Goal: Transaction & Acquisition: Purchase product/service

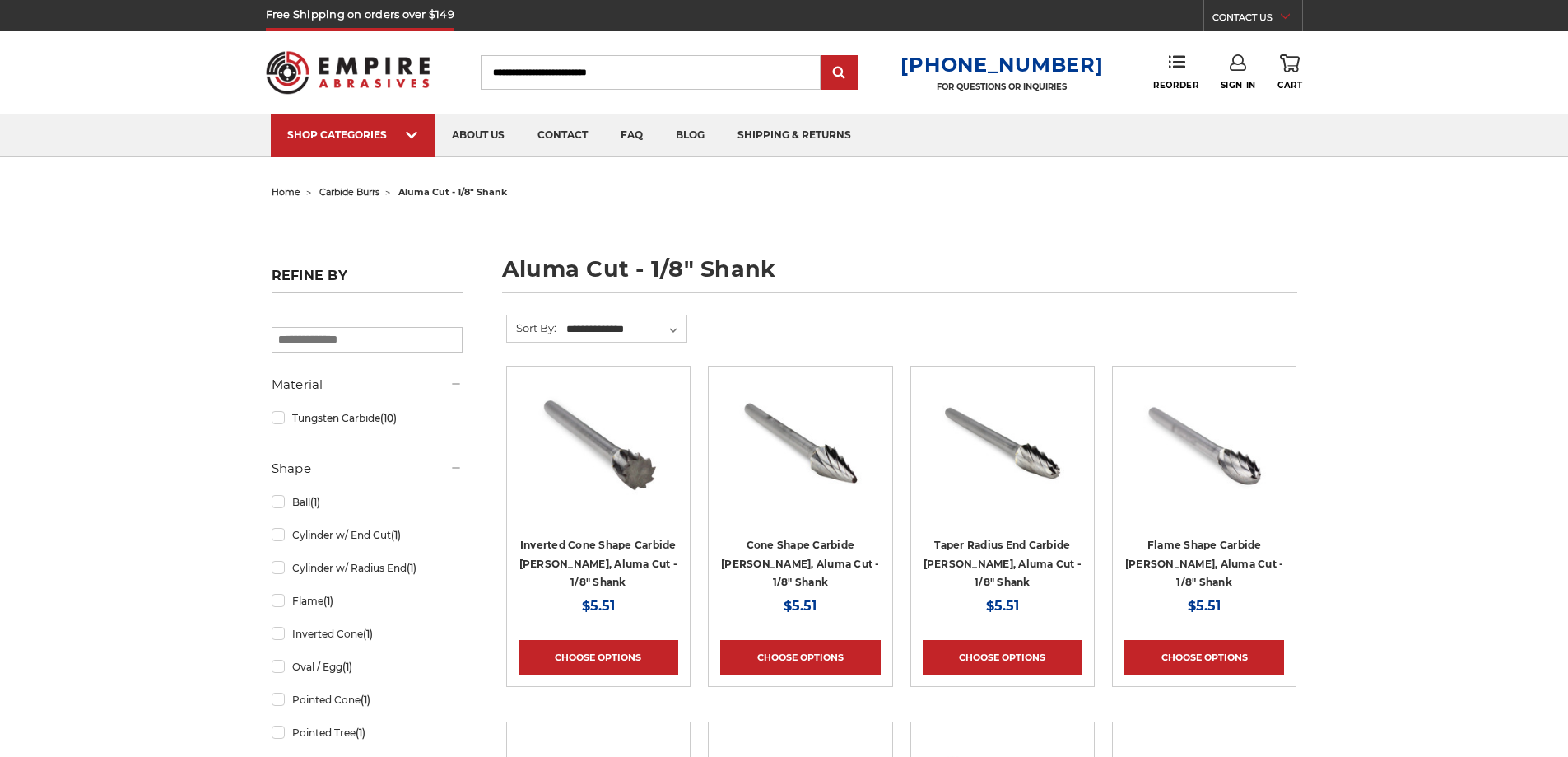
click at [364, 196] on span "carbide burrs" at bounding box center [349, 192] width 60 height 11
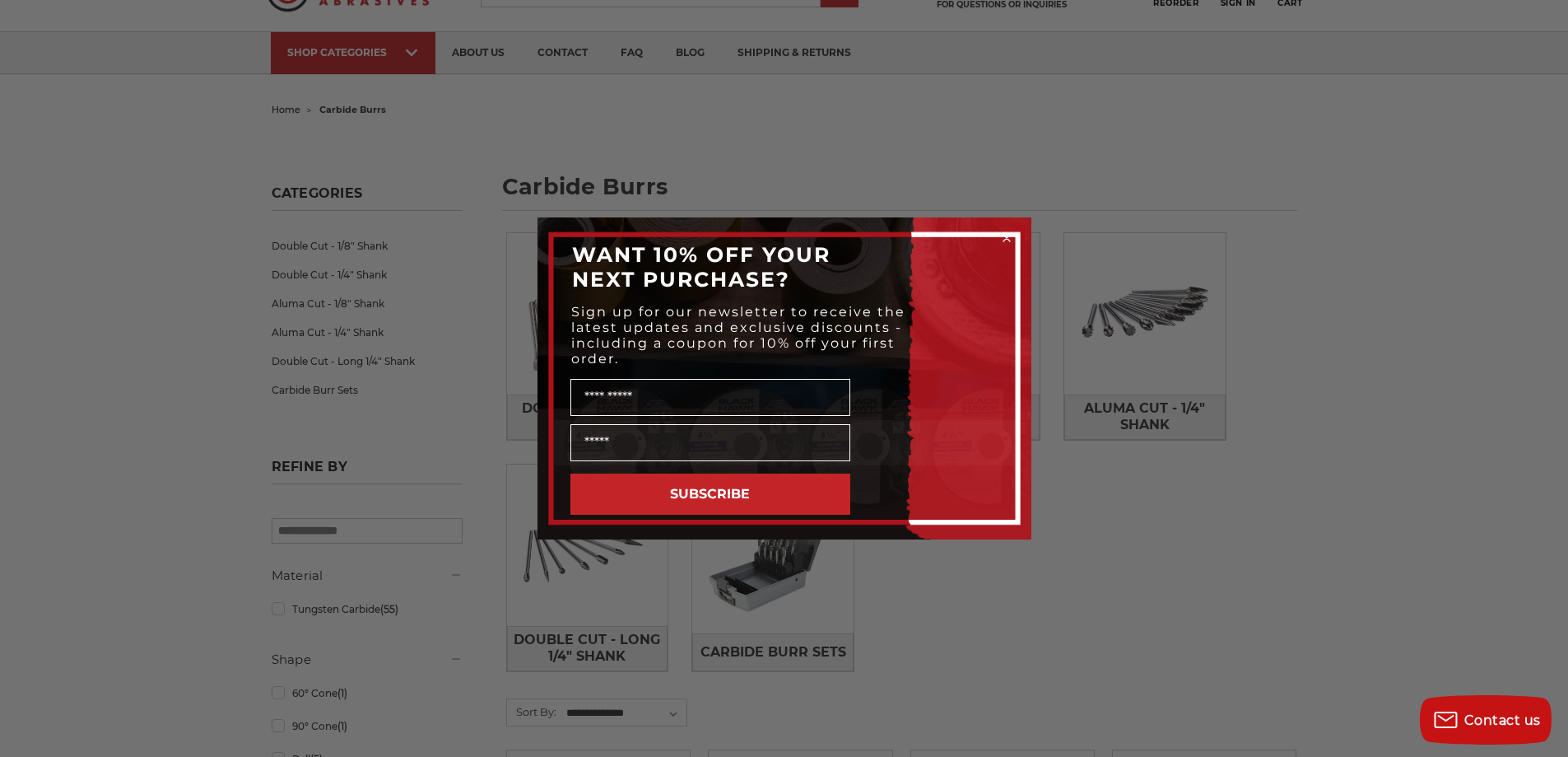
click at [906, 104] on div "Close dialog WANT 10% OFF YOUR NEXT PURCHASE? Sign up for our newsletter to rec…" at bounding box center [784, 378] width 1568 height 757
click at [1007, 238] on circle "Close dialog" at bounding box center [1006, 238] width 15 height 15
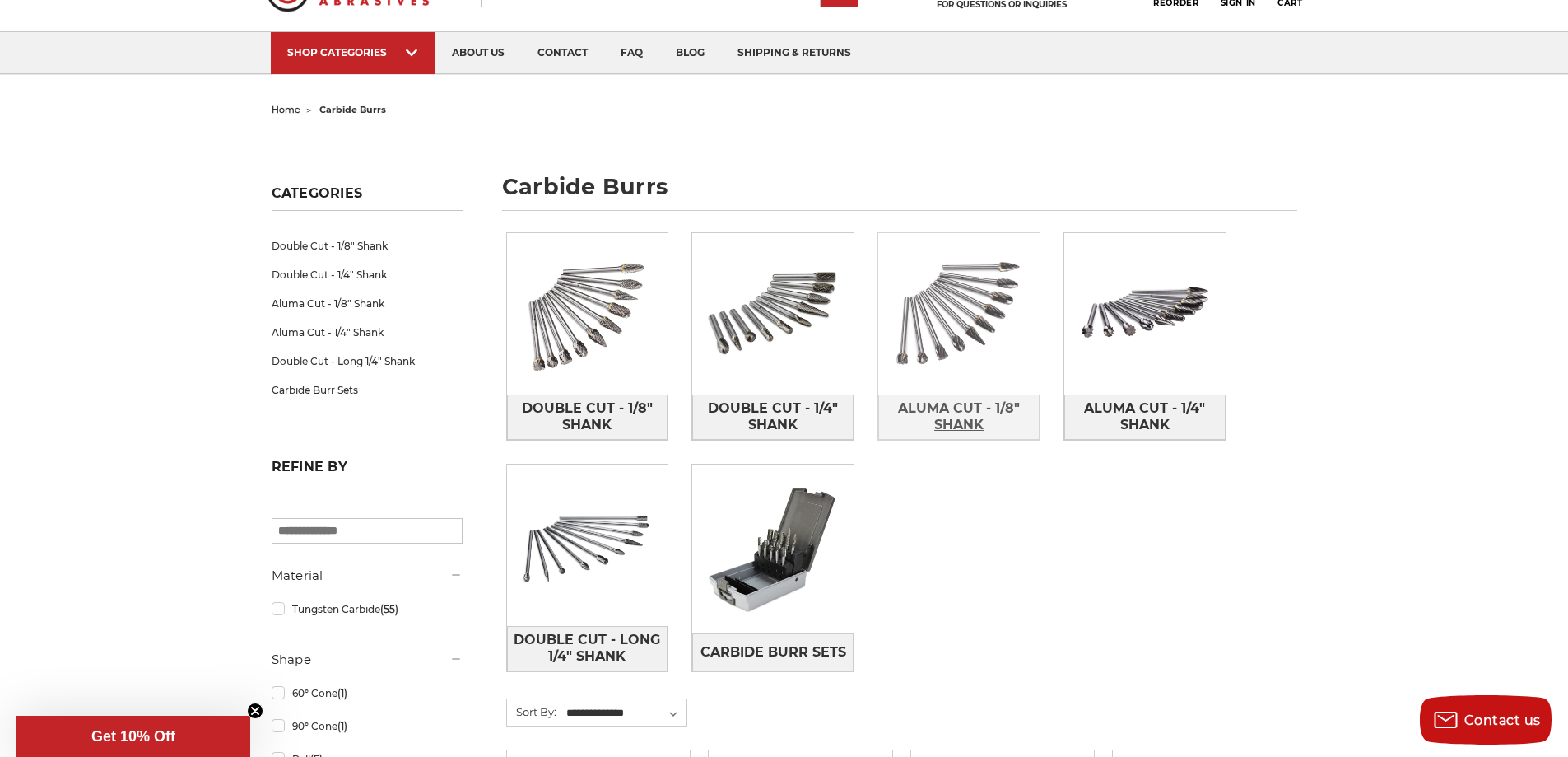
click at [963, 419] on span "Aluma Cut - 1/8" Shank" at bounding box center [958, 417] width 160 height 45
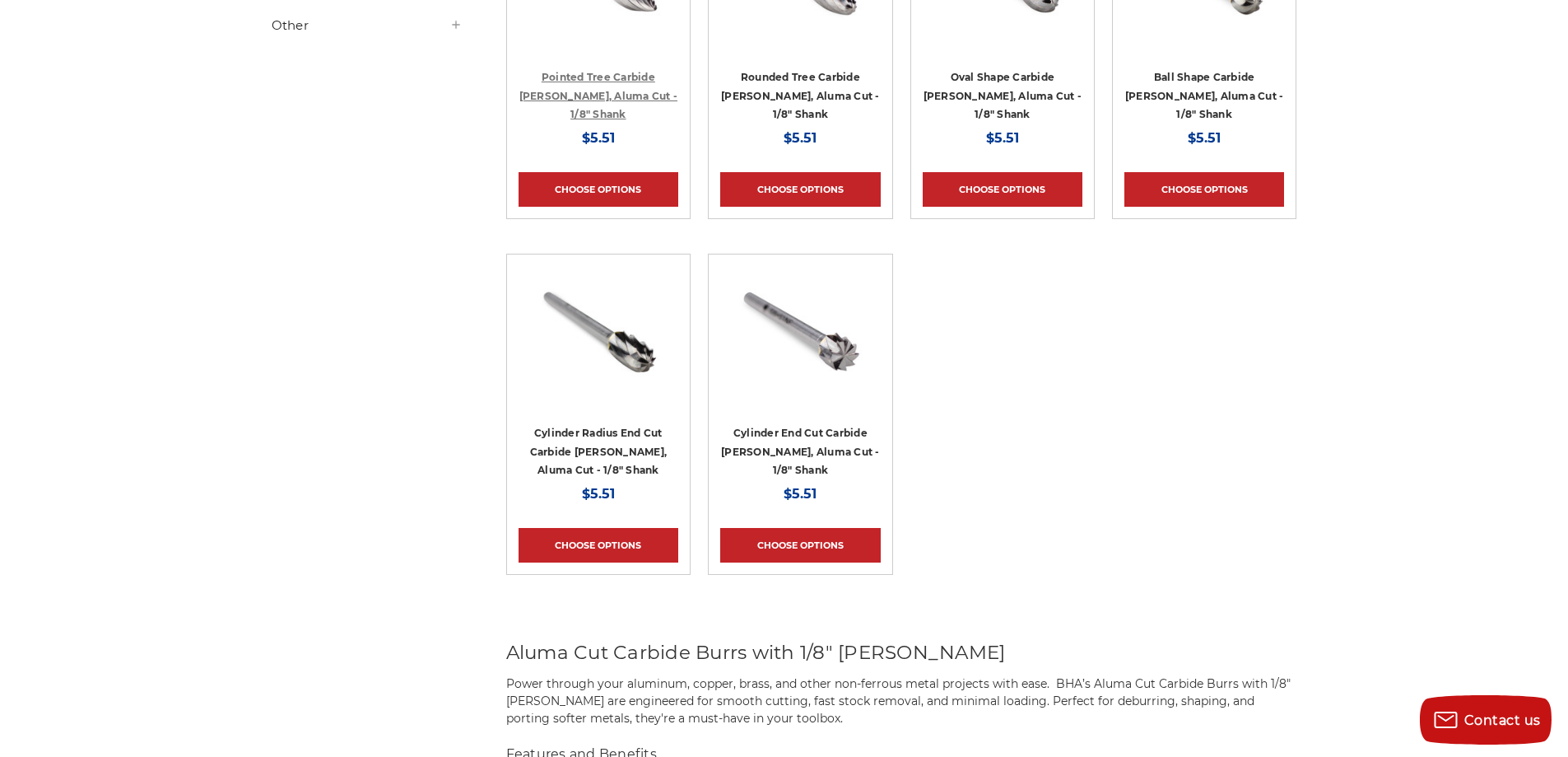
scroll to position [576, 0]
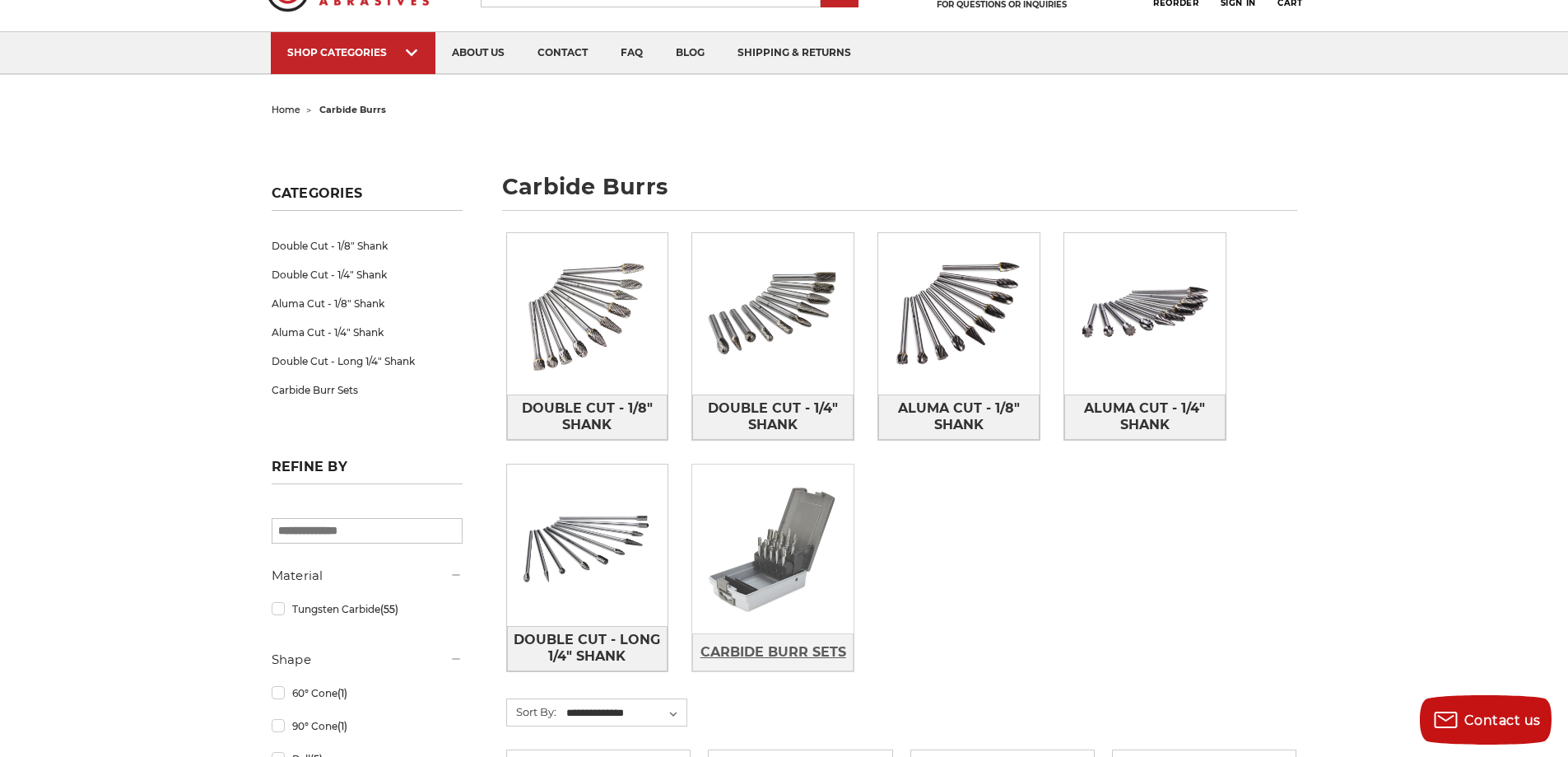
click at [752, 649] on span "Carbide Burr Sets" at bounding box center [773, 652] width 145 height 28
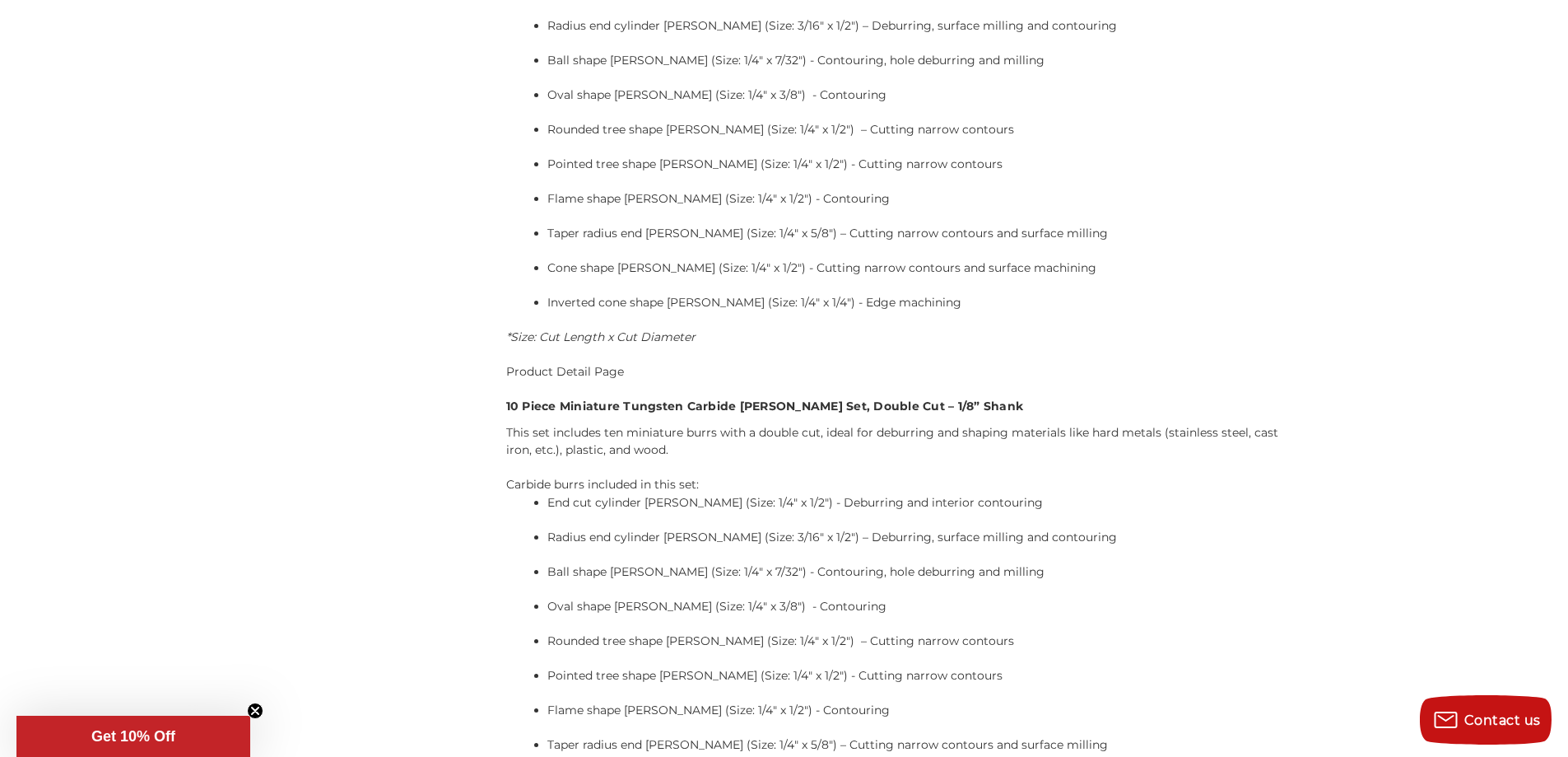
scroll to position [1399, 0]
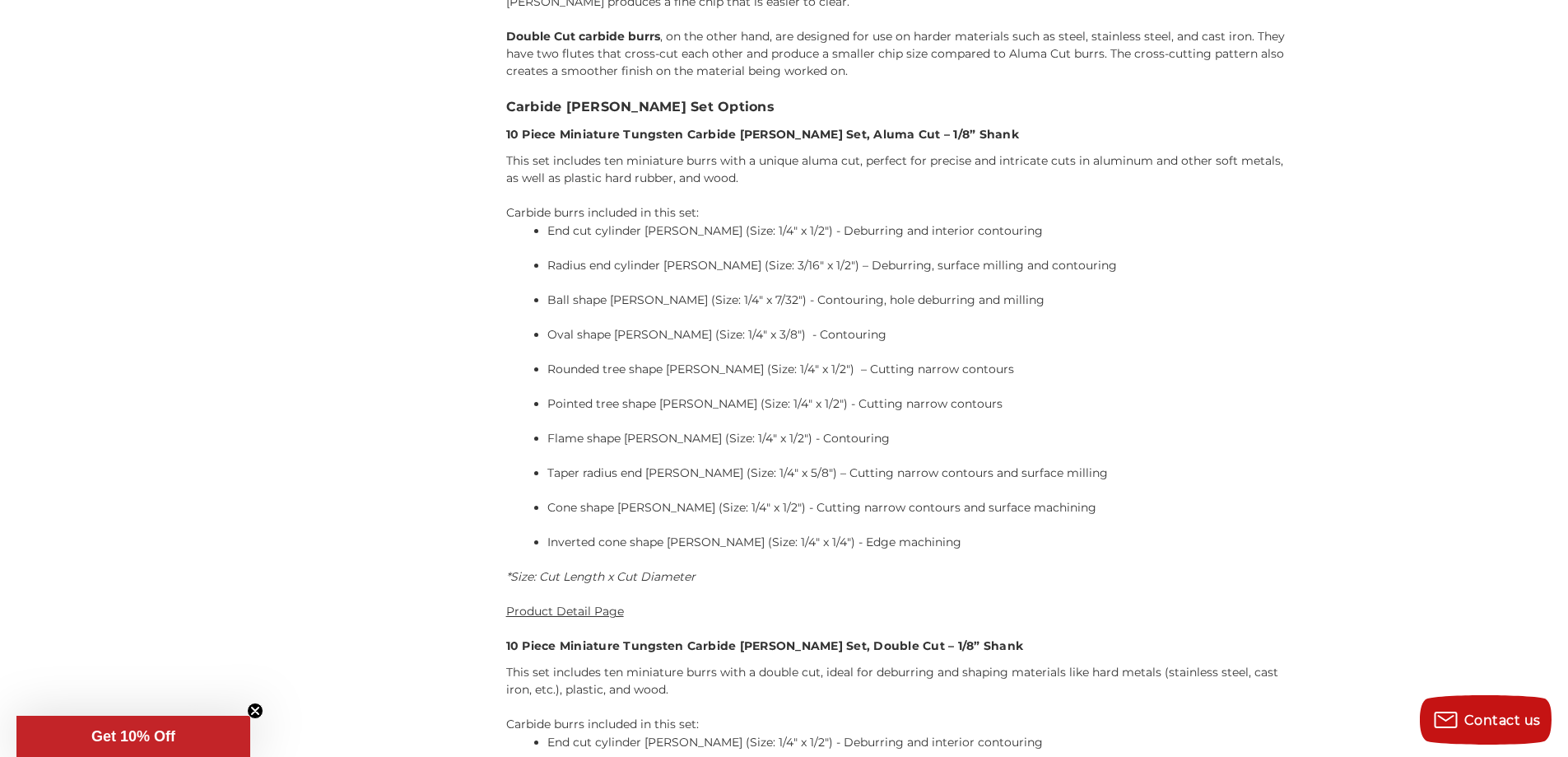
click at [571, 603] on link "Product Detail Page" at bounding box center [565, 611] width 118 height 15
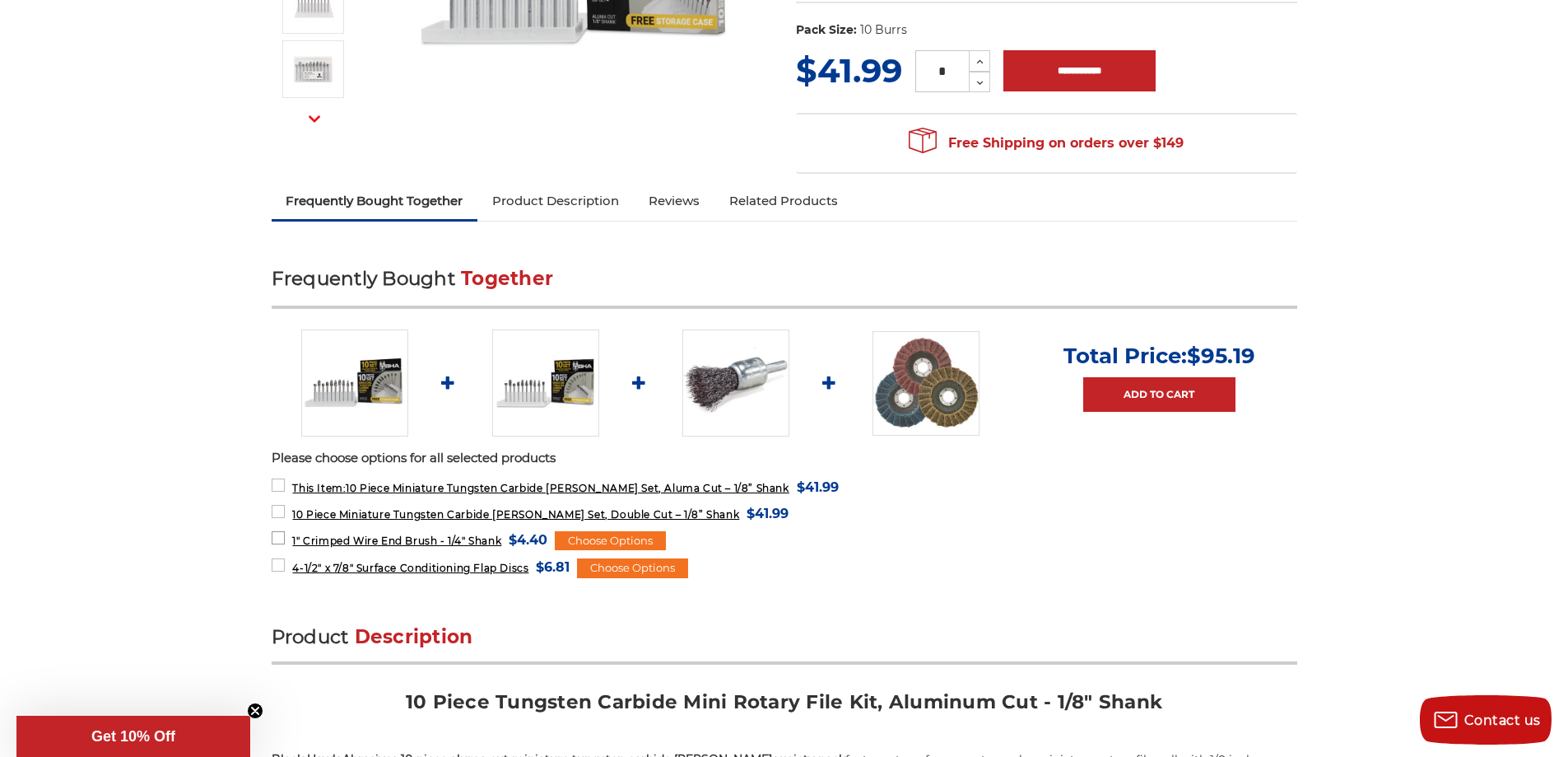
scroll to position [412, 0]
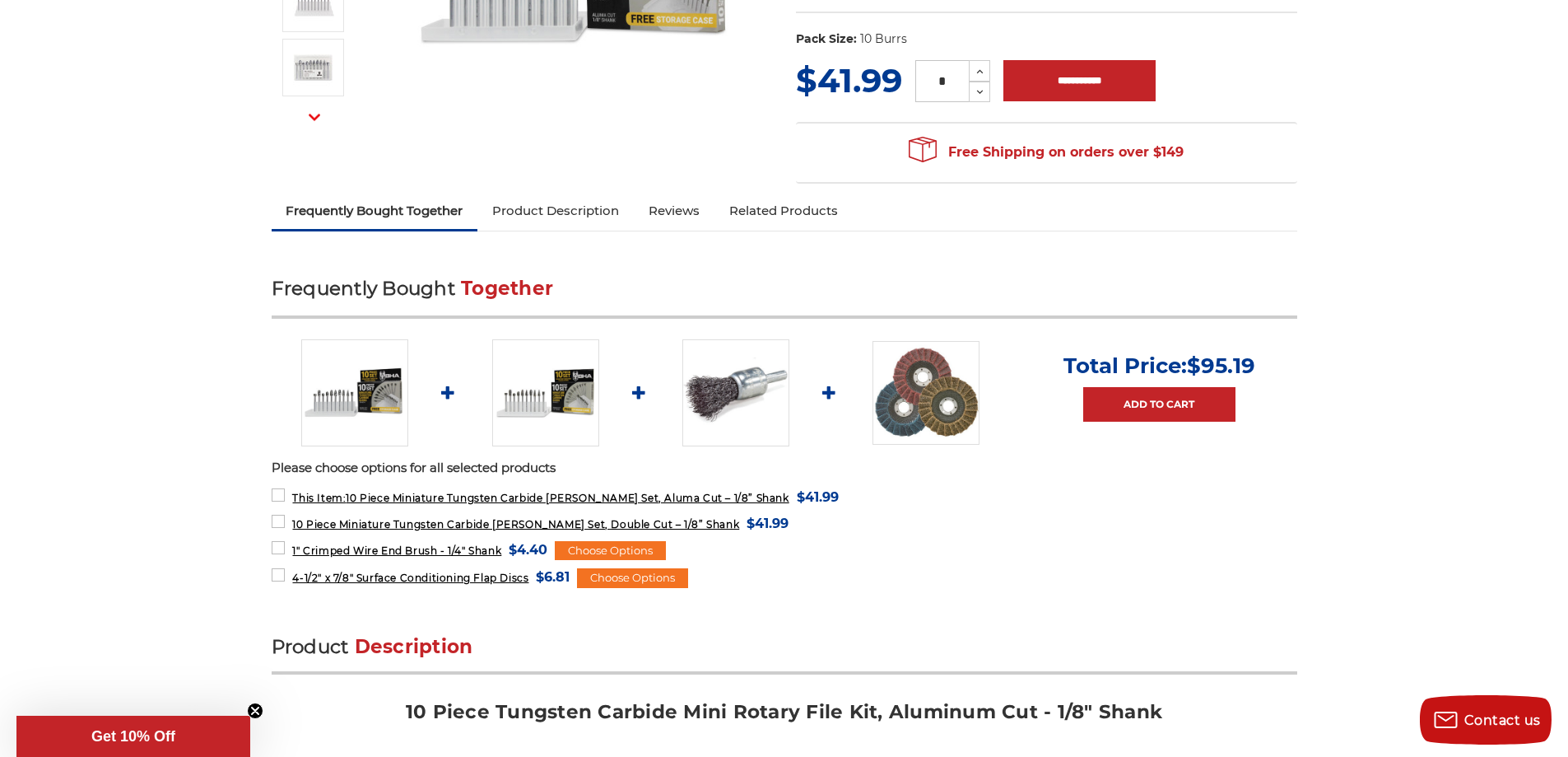
click at [941, 378] on img at bounding box center [926, 393] width 107 height 104
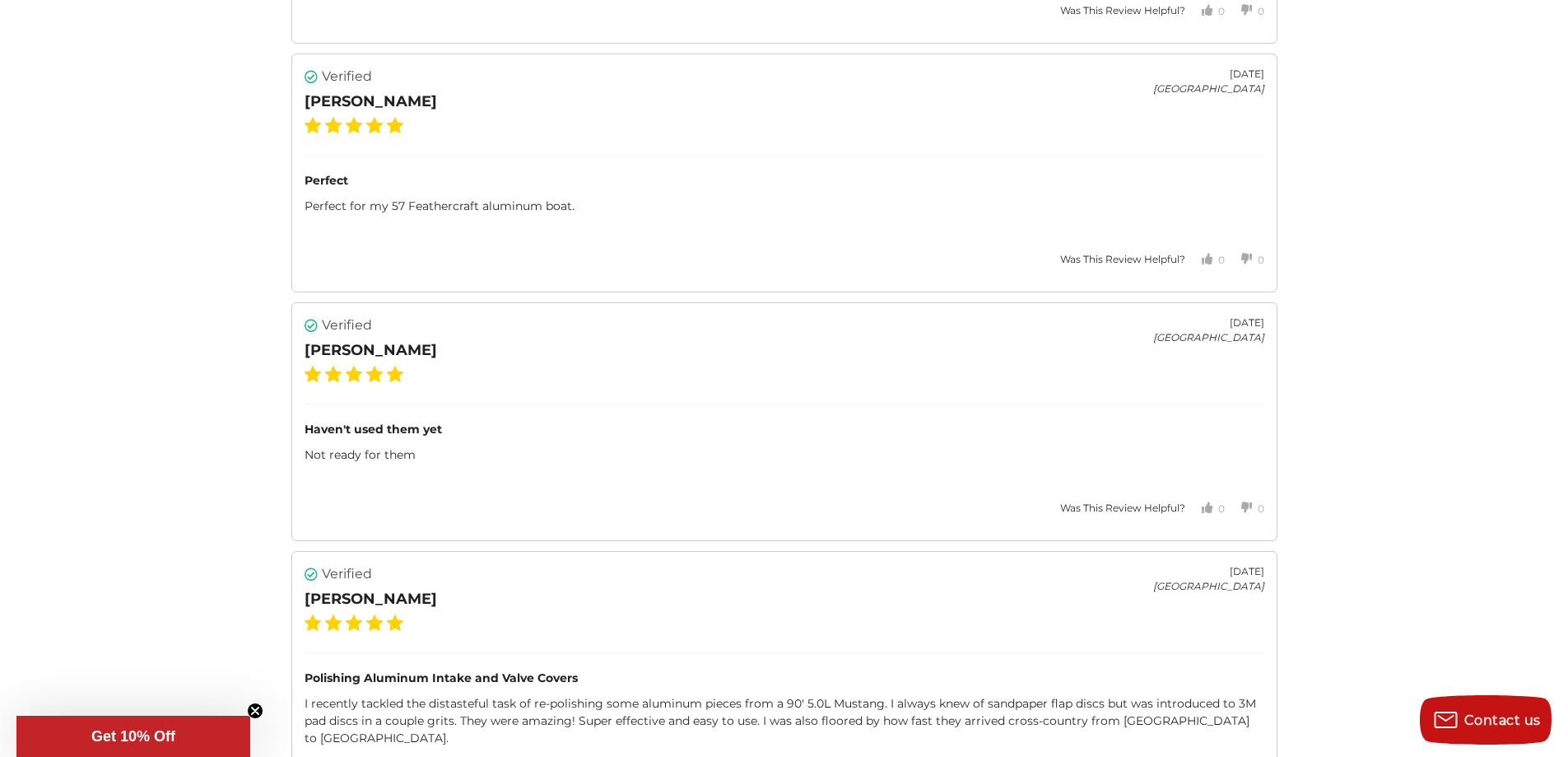
scroll to position [4526, 0]
